Goal: Transaction & Acquisition: Purchase product/service

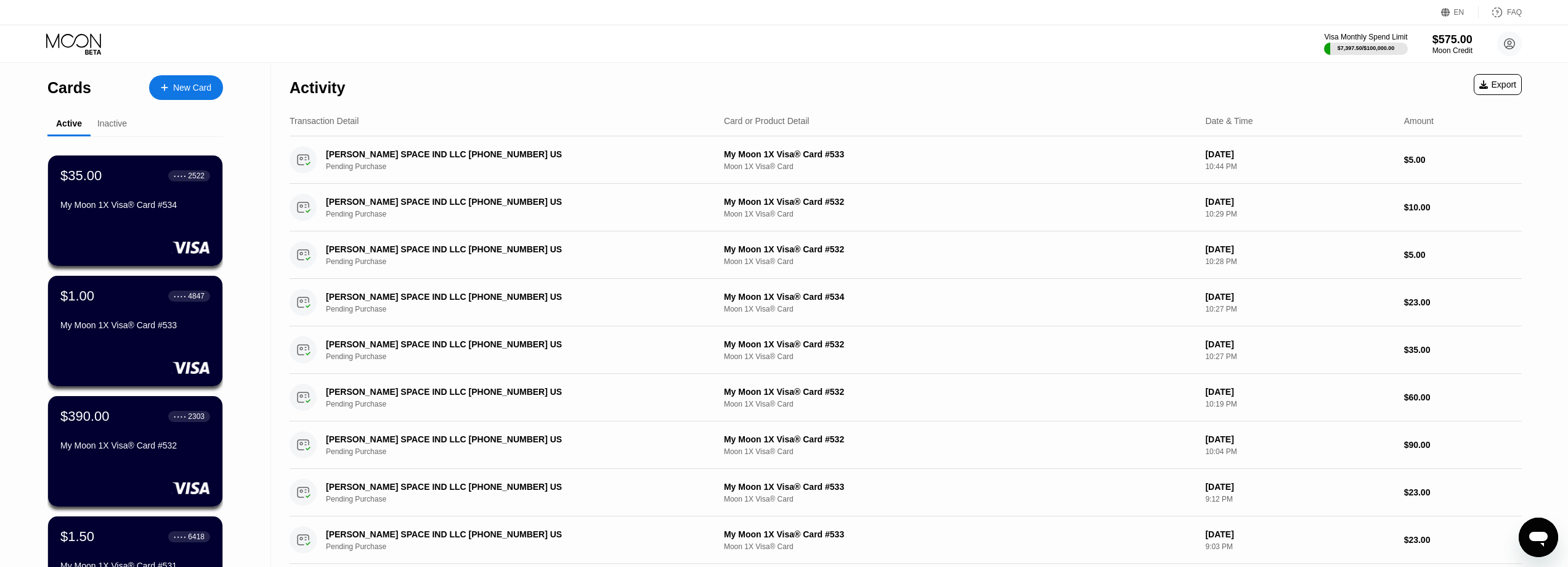
click at [211, 81] on div "New Card" at bounding box center [186, 87] width 74 height 25
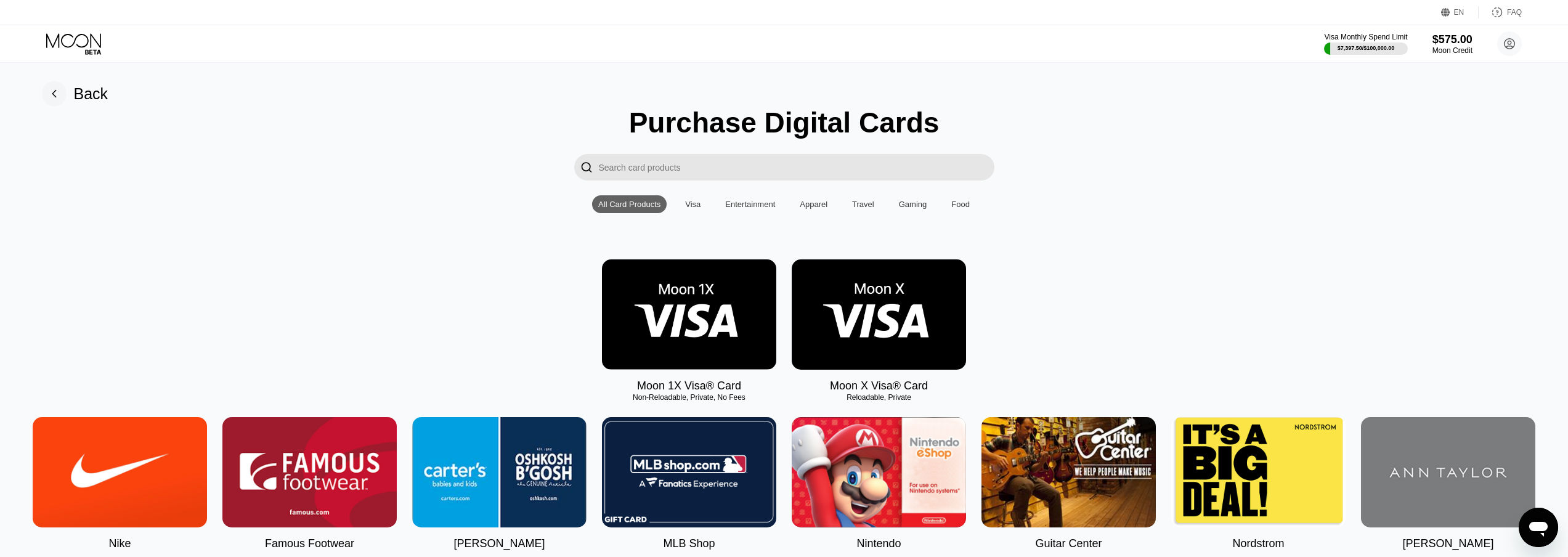
click at [705, 339] on img at bounding box center [689, 314] width 175 height 110
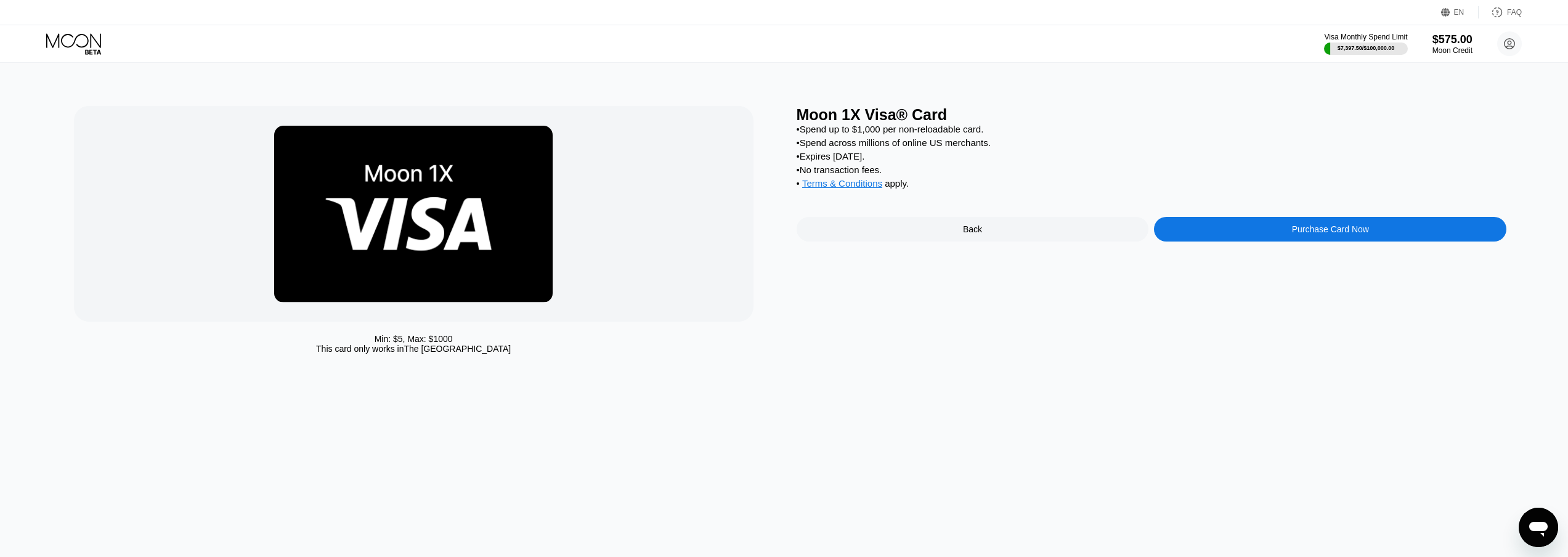
click at [1421, 242] on div "Purchase Card Now" at bounding box center [1330, 229] width 352 height 25
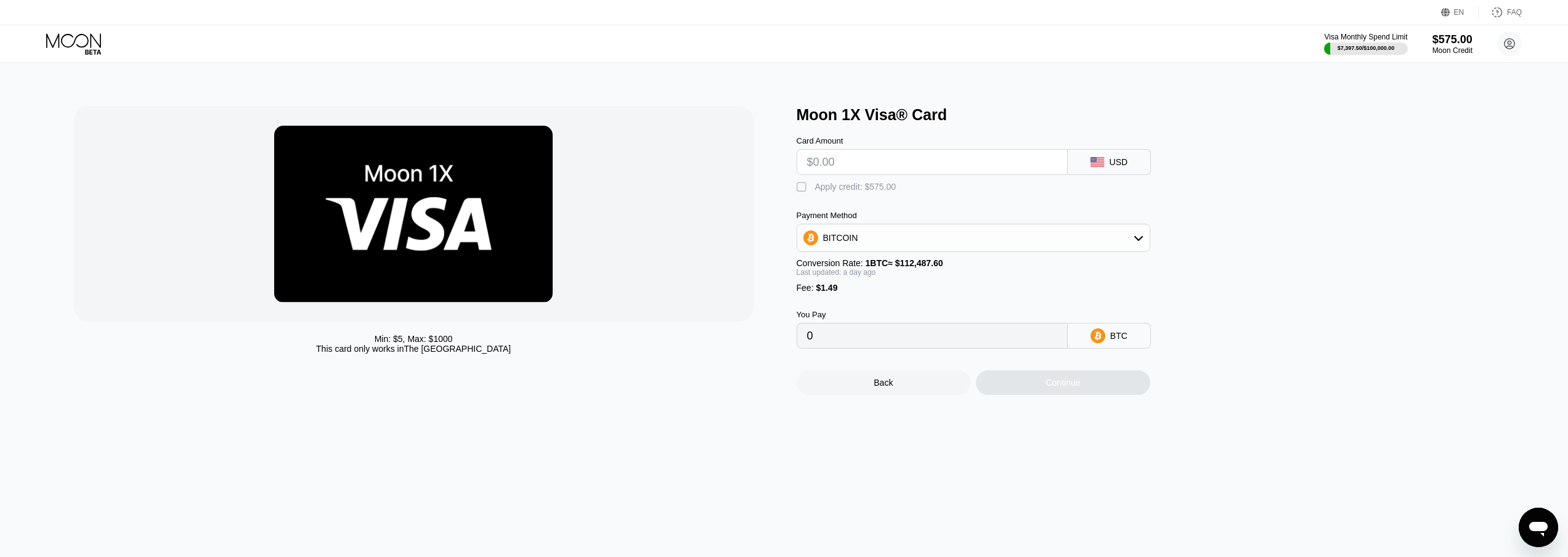
click at [898, 175] on input "text" at bounding box center [932, 162] width 250 height 25
click at [901, 167] on input "text" at bounding box center [932, 162] width 250 height 25
type input "$1"
type input "0.00002212"
type input "$100"
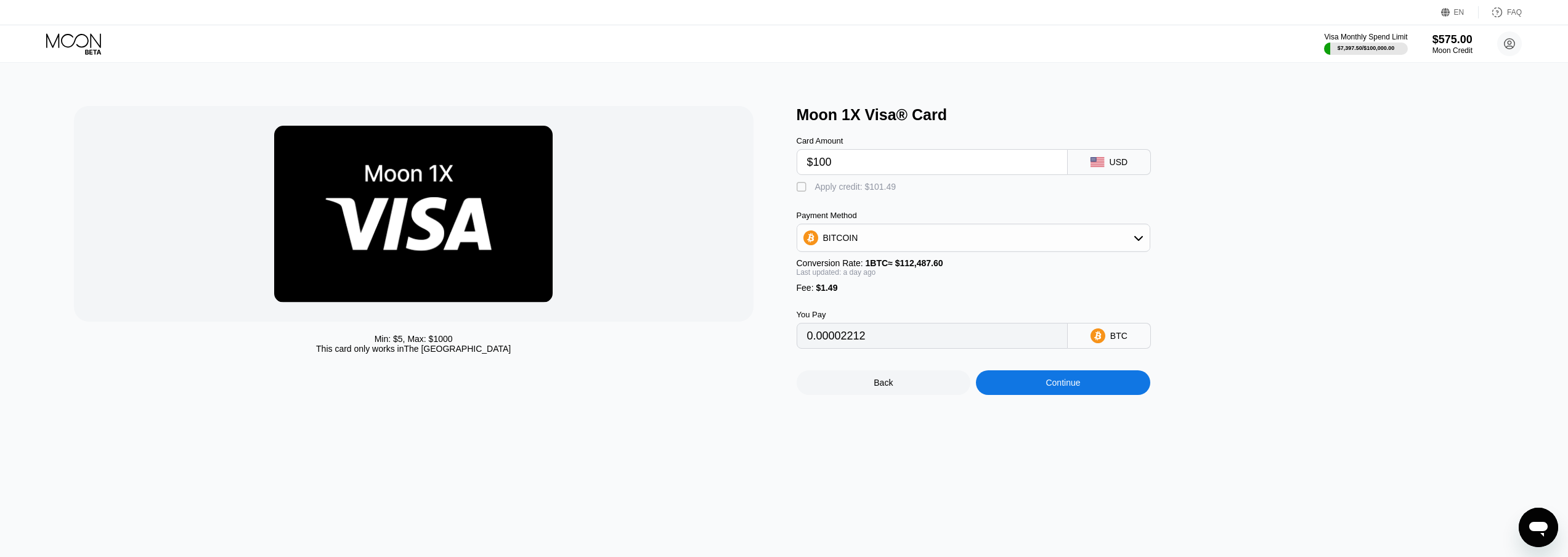
type input "0.00090143"
type input "$100"
click at [864, 190] on div "Apply credit: $101.49" at bounding box center [856, 186] width 81 height 10
type input "0"
click at [1052, 388] on div "Continue" at bounding box center [1063, 382] width 35 height 10
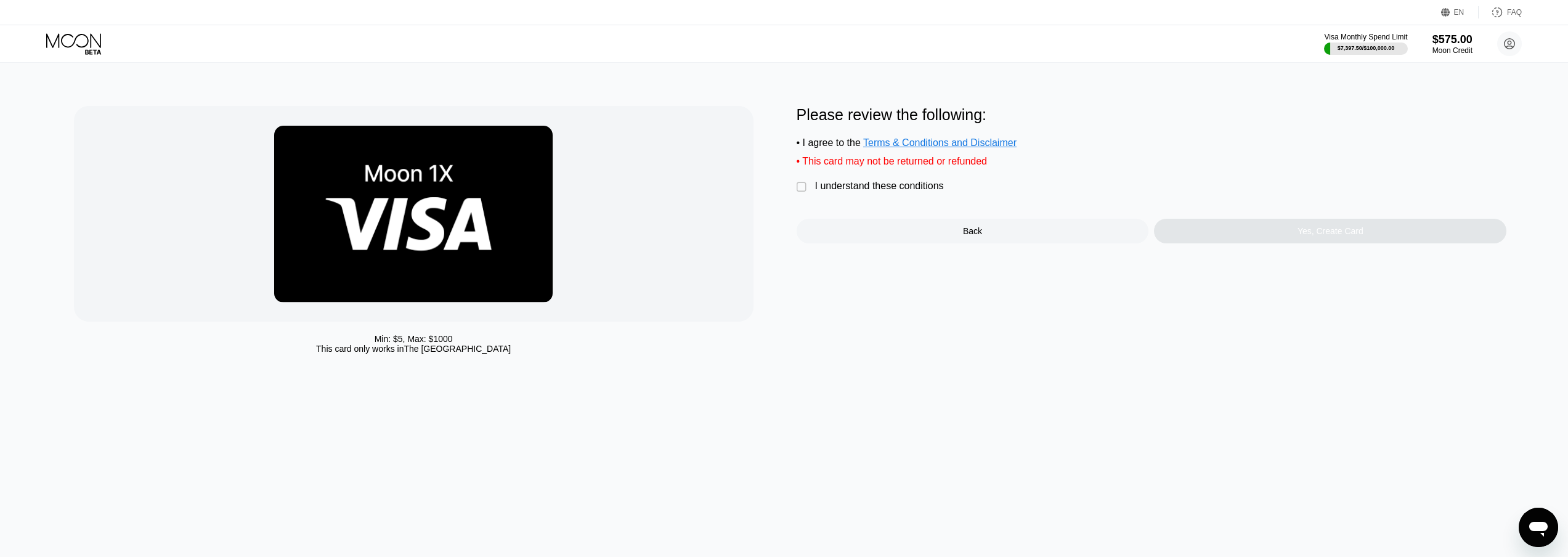
click at [917, 192] on div "I understand these conditions" at bounding box center [880, 186] width 129 height 11
click at [1335, 235] on div "Yes, Create Card" at bounding box center [1330, 231] width 66 height 10
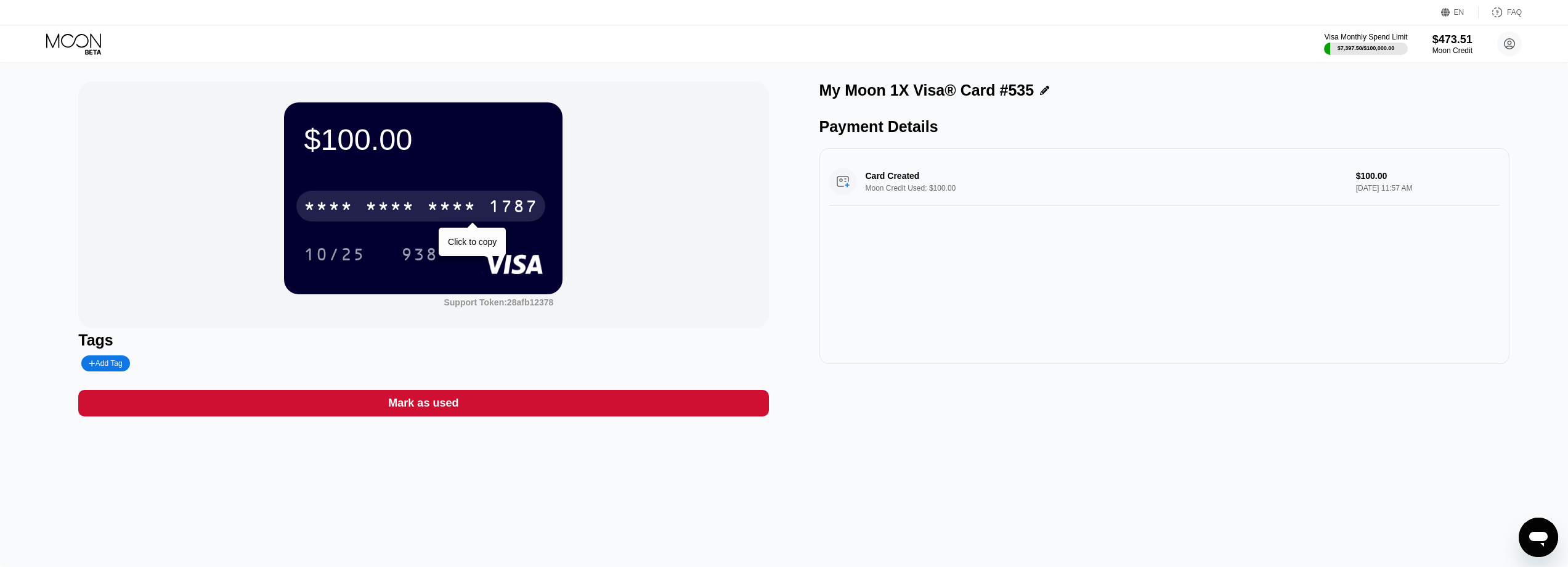
click at [322, 207] on div "* * * *" at bounding box center [328, 208] width 49 height 20
